Goal: Information Seeking & Learning: Learn about a topic

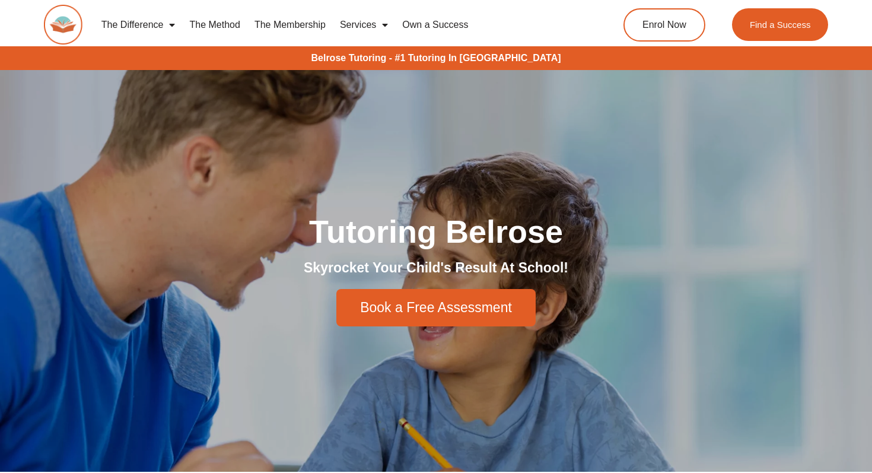
click at [396, 23] on link "Own a Success" at bounding box center [435, 24] width 80 height 27
click at [376, 19] on span "Menu" at bounding box center [382, 24] width 12 height 21
click at [376, 24] on span "Menu" at bounding box center [382, 24] width 12 height 21
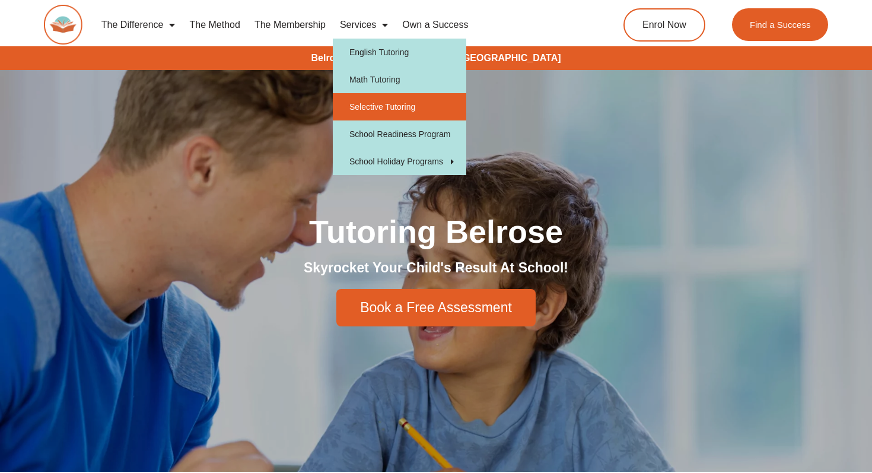
click at [393, 114] on link "Selective Tutoring" at bounding box center [399, 106] width 133 height 27
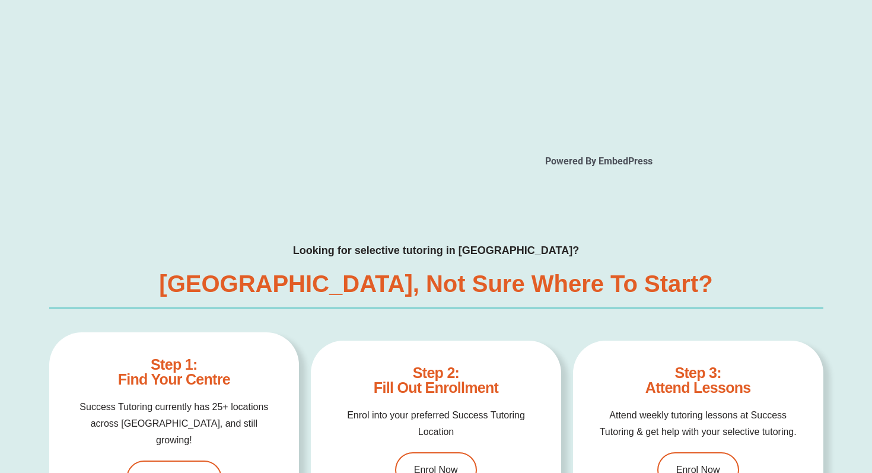
scroll to position [4065, 0]
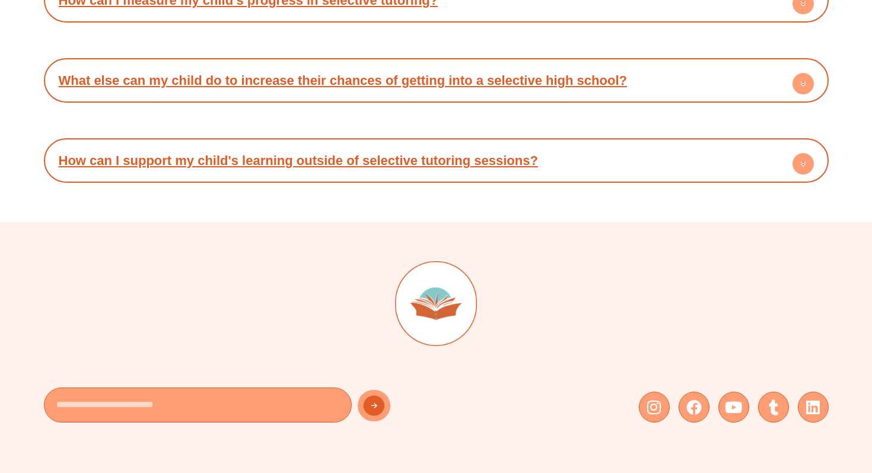
type input "*"
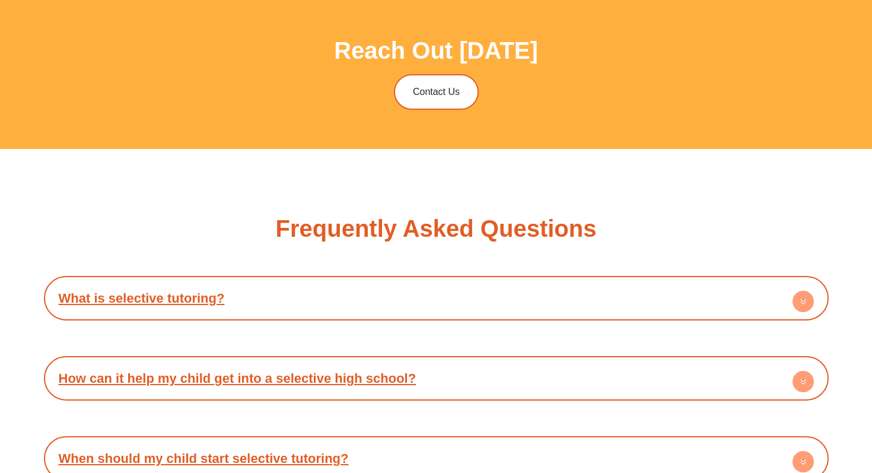
scroll to position [2919, 0]
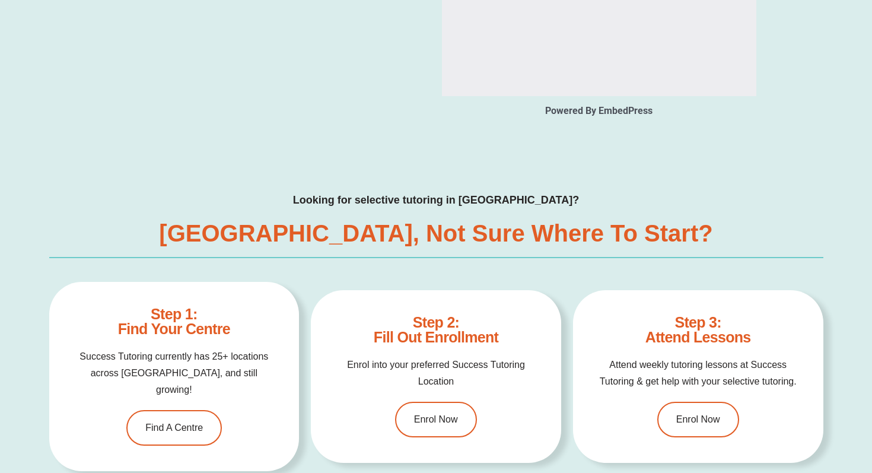
type input "*"
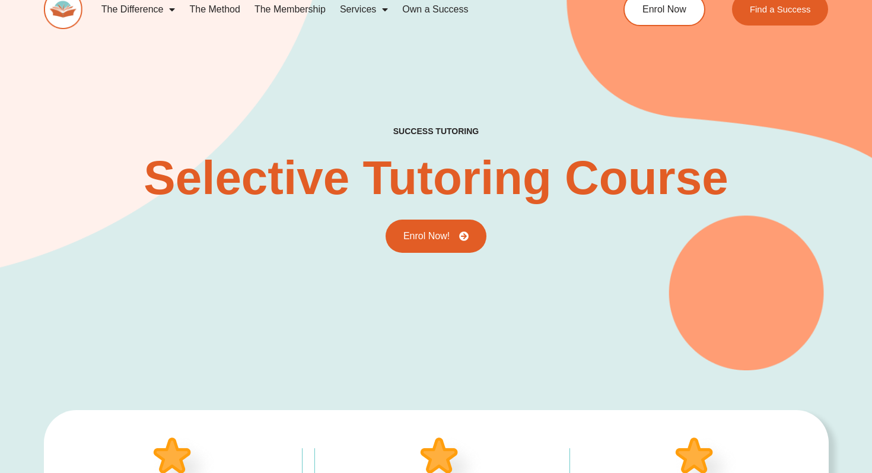
scroll to position [0, 0]
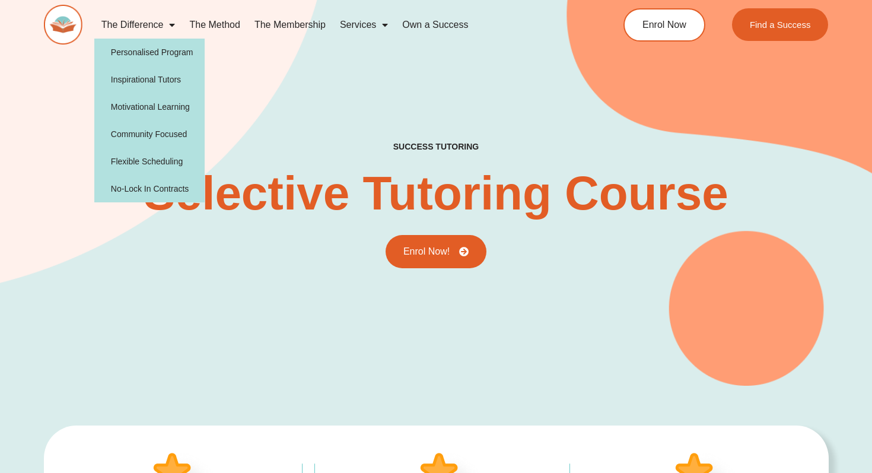
click at [157, 24] on link "The Difference" at bounding box center [138, 24] width 88 height 27
